Goal: Task Accomplishment & Management: Manage account settings

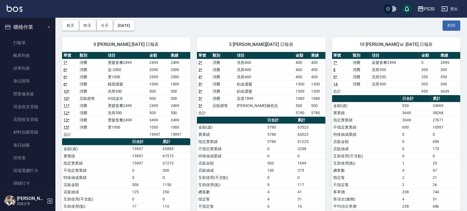
scroll to position [219, 0]
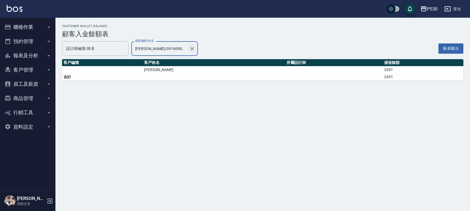
click at [193, 49] on icon "Clear" at bounding box center [192, 49] width 6 height 6
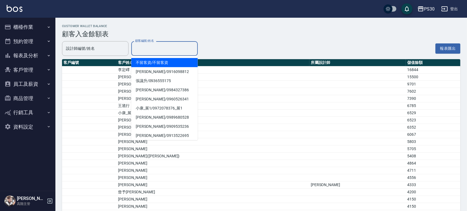
click at [177, 48] on input "顧客編號/姓名" at bounding box center [164, 49] width 61 height 10
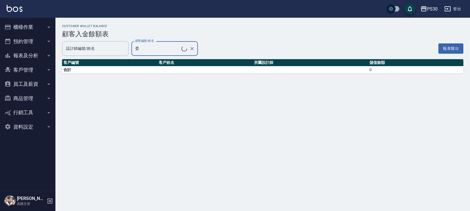
type input "洪偉程/0938552810"
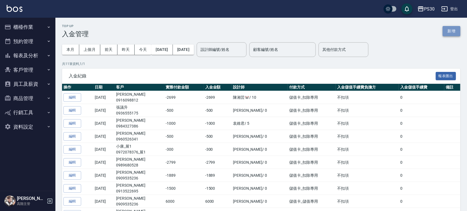
click at [447, 30] on button "新增" at bounding box center [452, 31] width 18 height 10
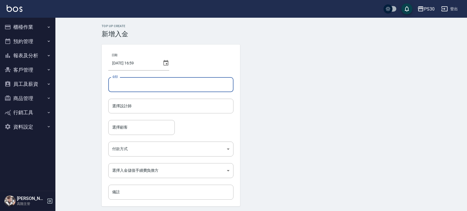
click at [153, 85] on input "金額" at bounding box center [170, 84] width 125 height 15
type input "-450"
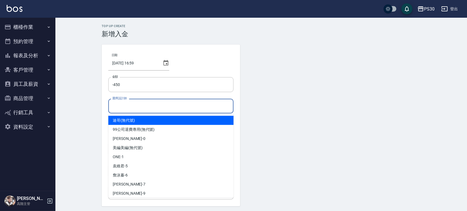
click at [181, 110] on input "選擇設計師" at bounding box center [171, 106] width 120 height 10
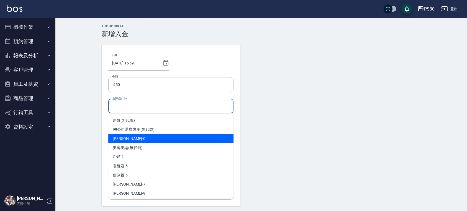
click at [137, 141] on div "廖金城 -0" at bounding box center [170, 138] width 125 height 9
type input "廖金城-0"
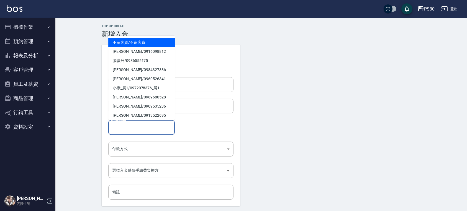
click at [139, 129] on input "選擇顧客" at bounding box center [141, 128] width 61 height 10
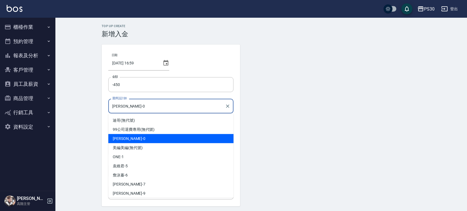
click at [199, 110] on input "廖金城-0" at bounding box center [167, 106] width 112 height 10
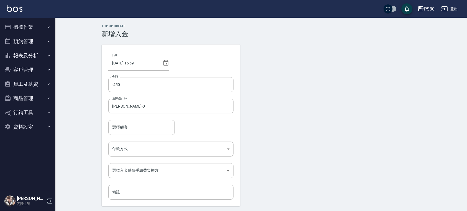
click at [296, 115] on form "日期 2025/08/12 16:59 金額 -450 金額 選擇設計師 廖金城-0 選擇設計師 選擇顧客 選擇顧客 付款方式 ​ 付款方式 選擇入金儲值手續…" at bounding box center [261, 134] width 319 height 179
click at [155, 122] on div "選擇顧客" at bounding box center [141, 127] width 66 height 15
type input "黃"
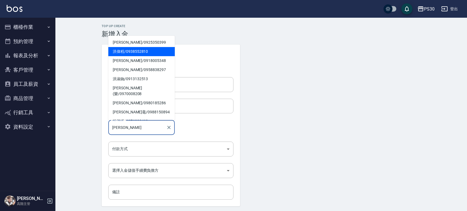
click at [137, 53] on span "洪偉程 / 0938552810" at bounding box center [141, 51] width 66 height 9
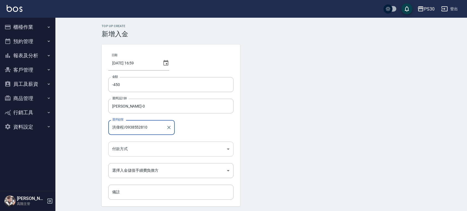
type input "洪偉程/0938552810"
click at [137, 149] on body "PS30 登出 櫃檯作業 打帳單 帳單列表 掛單列表 座位開單 營業儀表板 現金收支登錄 高階收支登錄 材料自購登錄 每日結帳 排班表 現場電腦打卡 掃碼打卡…" at bounding box center [233, 115] width 467 height 230
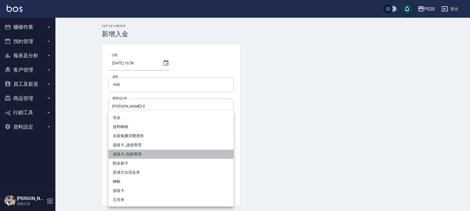
click at [134, 155] on li "儲值卡_扣除專用" at bounding box center [170, 154] width 125 height 9
type input "儲值卡_扣除專用"
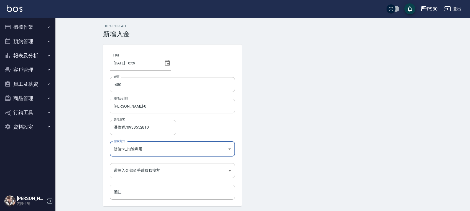
click at [141, 172] on body "PS30 登出 櫃檯作業 打帳單 帳單列表 掛單列表 座位開單 營業儀表板 現金收支登錄 高階收支登錄 材料自購登錄 每日結帳 排班表 現場電腦打卡 掃碼打卡…" at bounding box center [235, 115] width 470 height 230
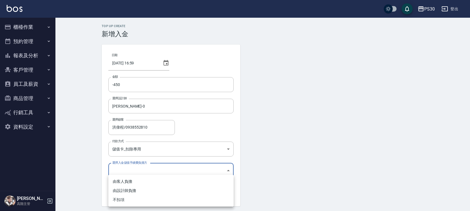
click at [135, 197] on li "不扣項" at bounding box center [170, 200] width 125 height 9
type input "WITHOUTHANDLINGFEE"
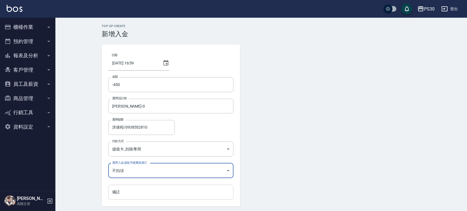
scroll to position [19, 0]
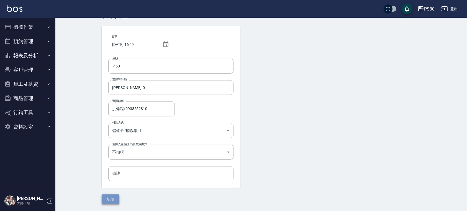
click at [118, 202] on button "新增" at bounding box center [111, 200] width 18 height 10
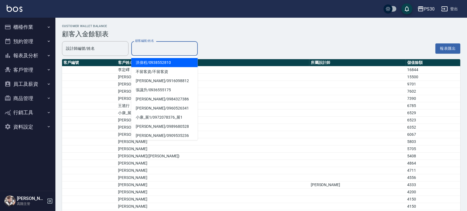
click at [158, 52] on input "顧客編號/姓名" at bounding box center [164, 49] width 61 height 10
click at [156, 64] on span "洪偉程 / 0938552810" at bounding box center [164, 62] width 66 height 9
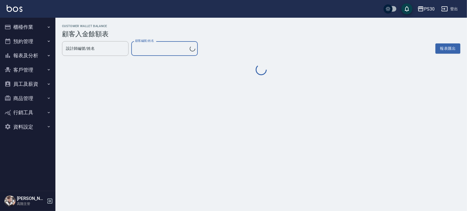
type input "洪偉程/0938552810"
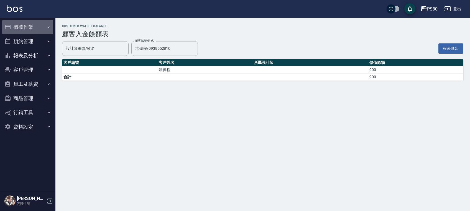
click at [36, 29] on button "櫃檯作業" at bounding box center [27, 27] width 51 height 14
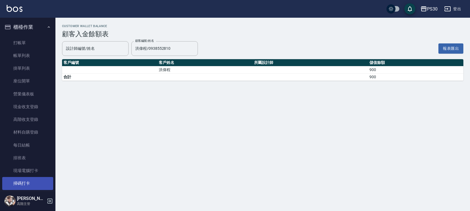
click at [17, 184] on link "掃碼打卡" at bounding box center [27, 183] width 51 height 13
